Goal: Task Accomplishment & Management: Complete application form

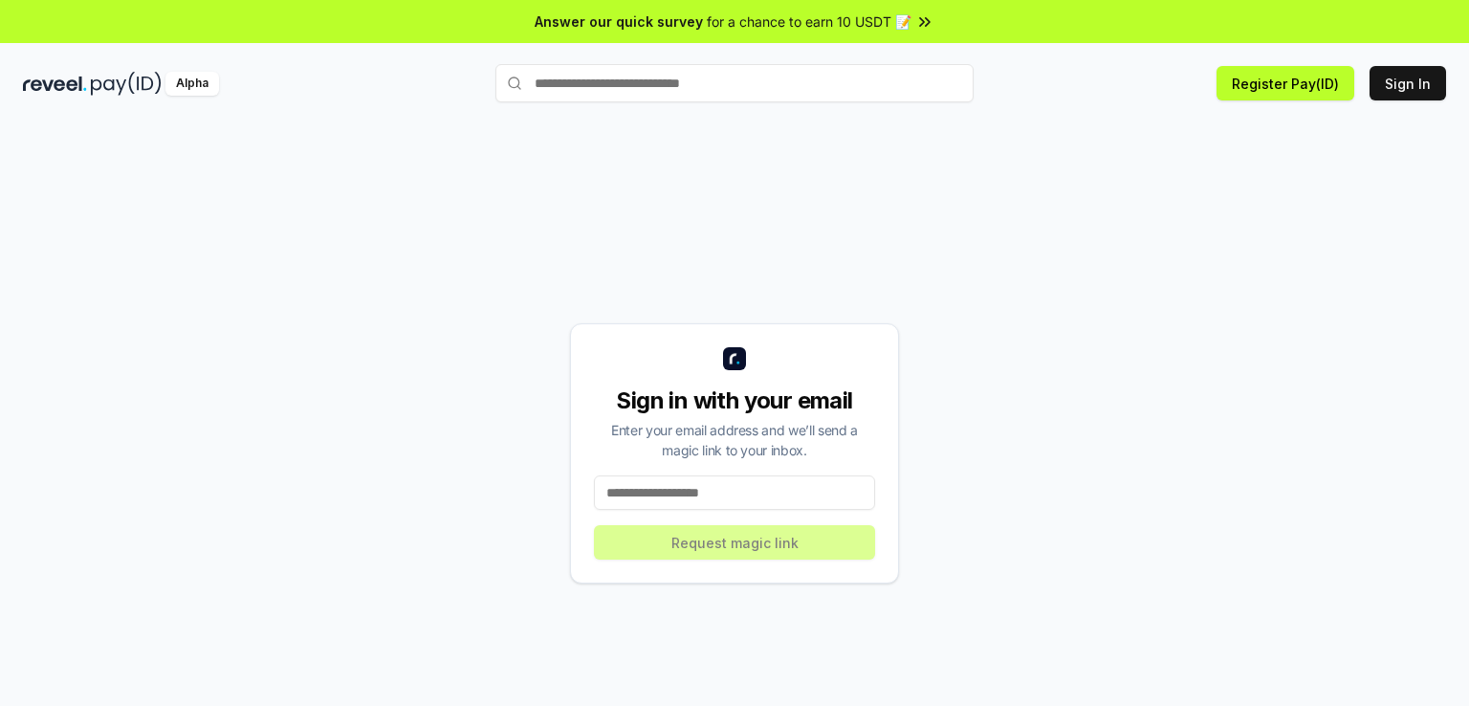
click at [721, 507] on input at bounding box center [734, 492] width 281 height 34
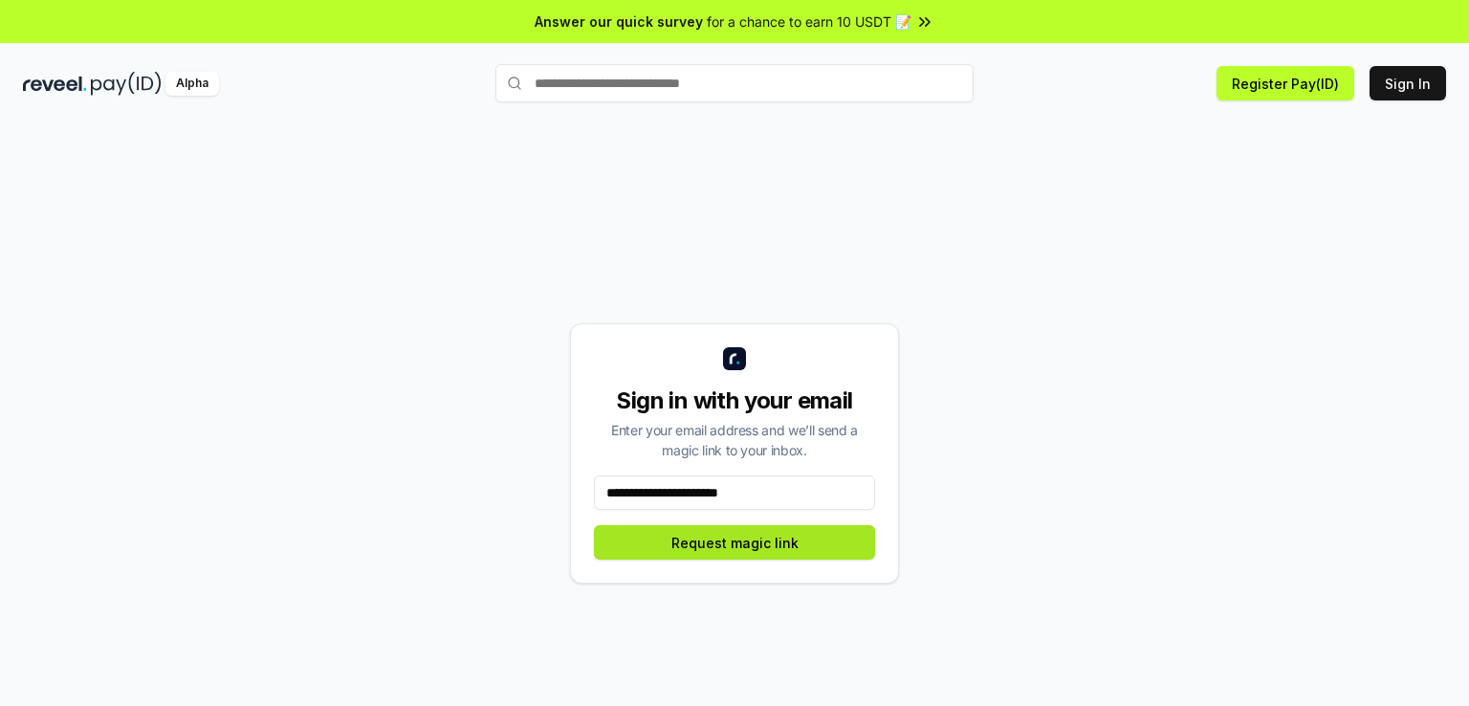
type input "**********"
click at [721, 544] on button "Request magic link" at bounding box center [734, 542] width 281 height 34
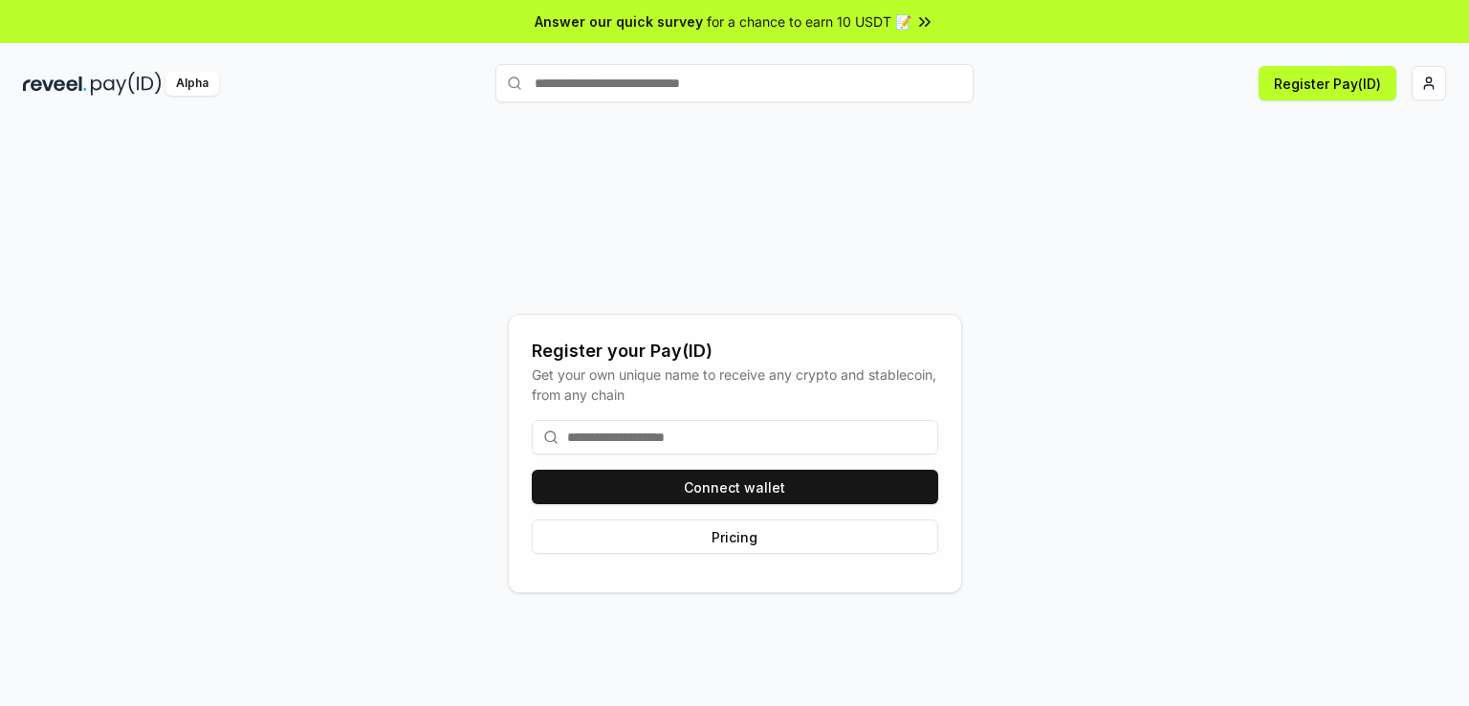
click at [602, 440] on input at bounding box center [735, 437] width 406 height 34
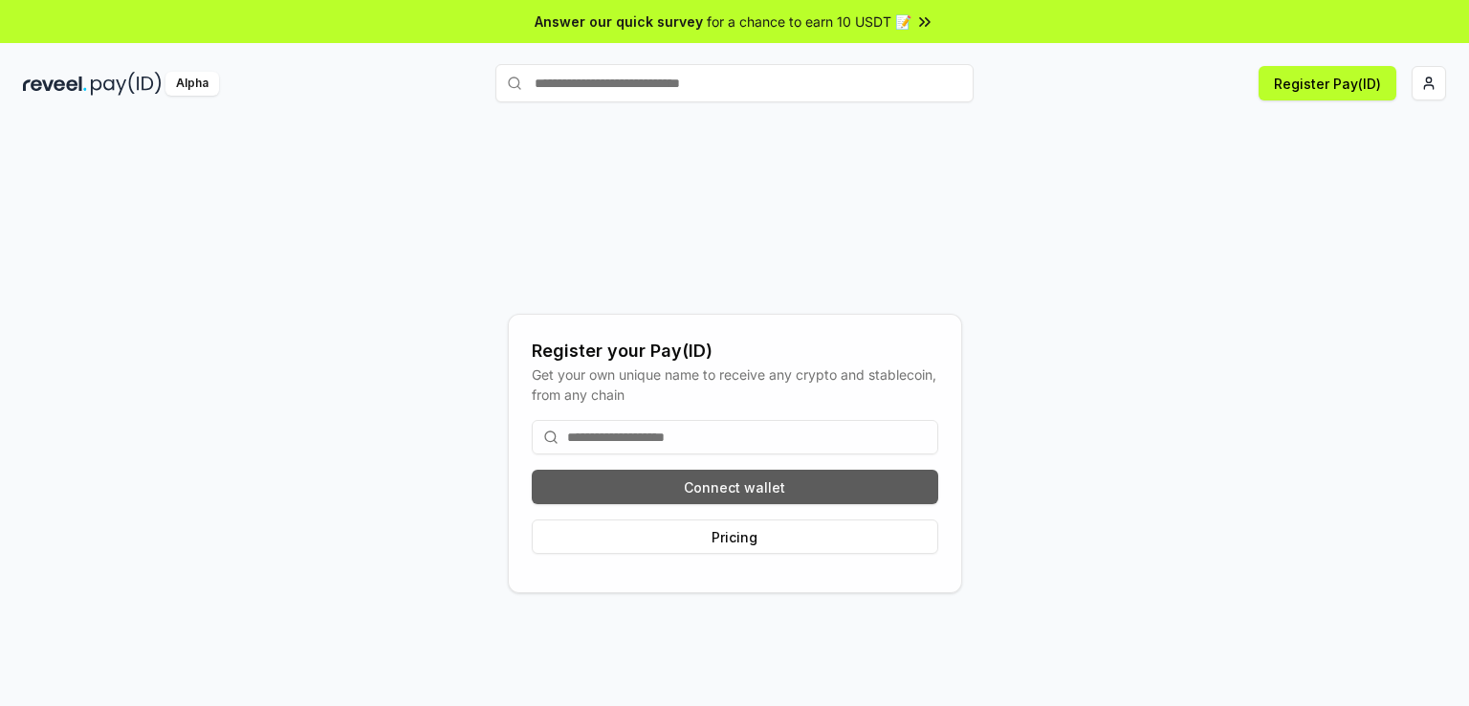
click at [769, 489] on button "Connect wallet" at bounding box center [735, 486] width 406 height 34
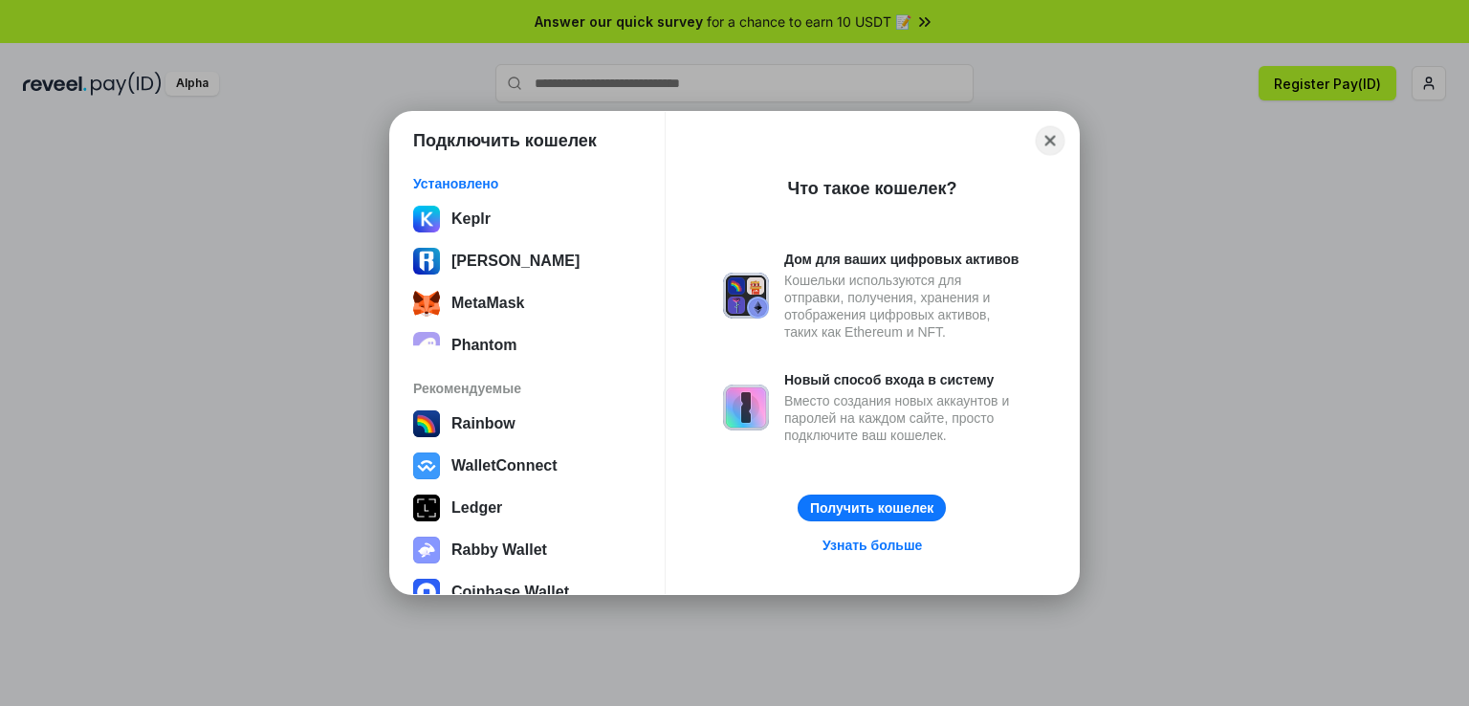
click at [1052, 141] on button "Close" at bounding box center [1051, 141] width 30 height 30
